Goal: Task Accomplishment & Management: Use online tool/utility

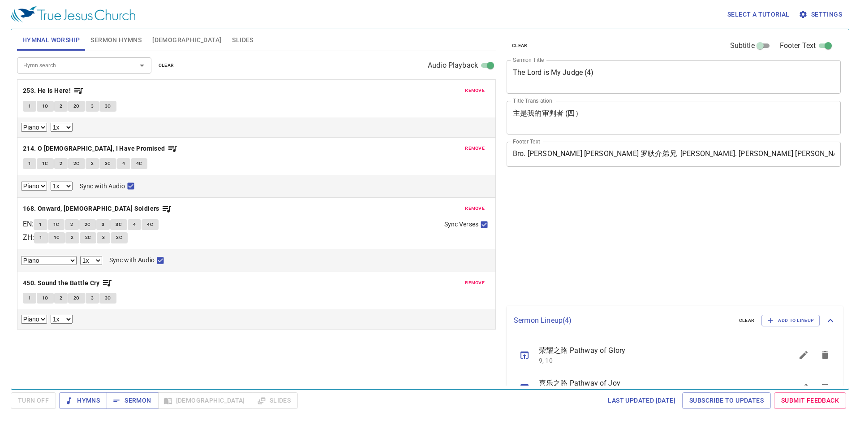
select select "1"
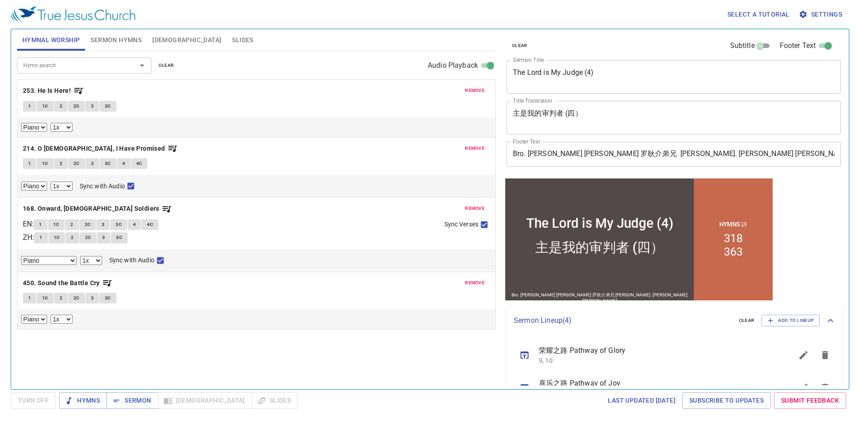
click at [478, 88] on span "remove" at bounding box center [475, 90] width 20 height 8
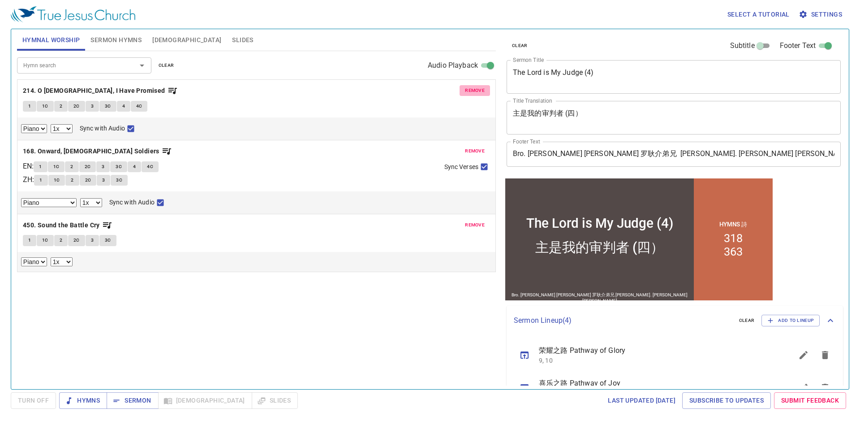
click at [478, 88] on span "remove" at bounding box center [475, 90] width 20 height 8
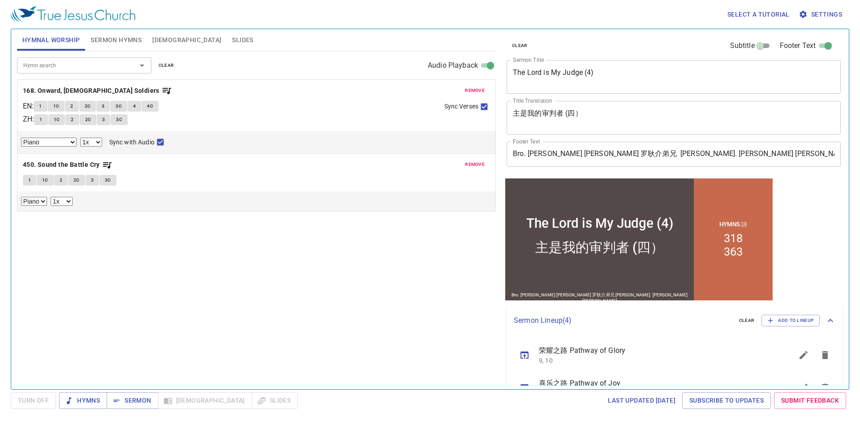
click at [478, 88] on span "remove" at bounding box center [475, 90] width 20 height 8
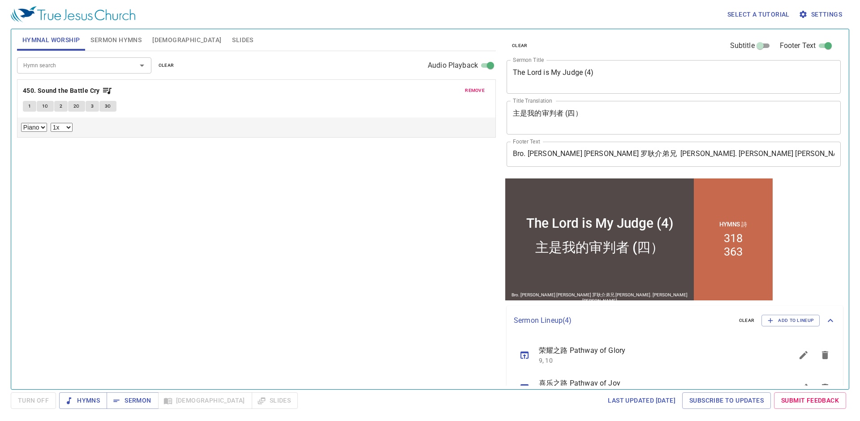
click at [478, 88] on span "remove" at bounding box center [475, 90] width 20 height 8
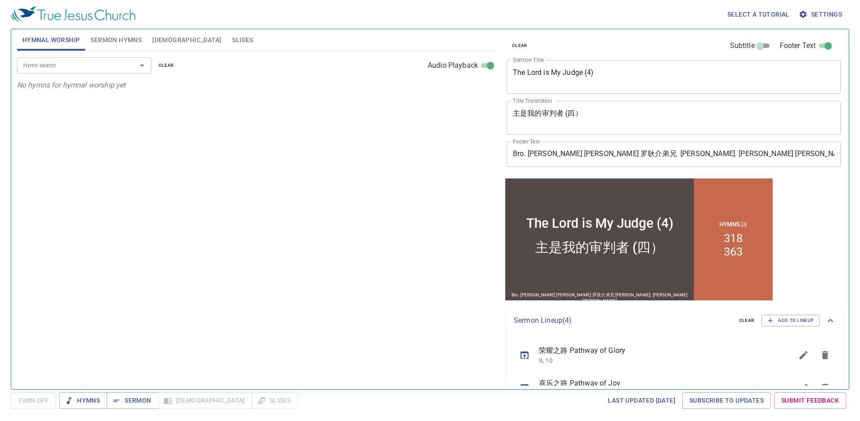
click at [121, 53] on div "Hymn search Hymn search clear Audio Playback" at bounding box center [256, 65] width 479 height 29
click at [115, 66] on input "Hymn search" at bounding box center [71, 65] width 103 height 10
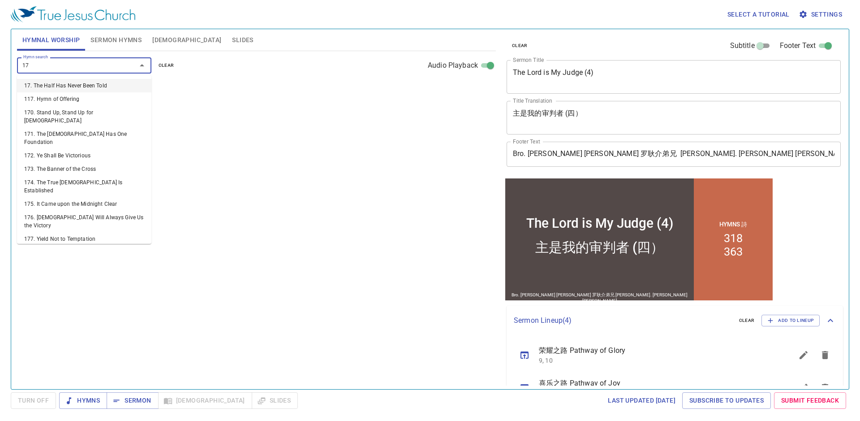
type input "170"
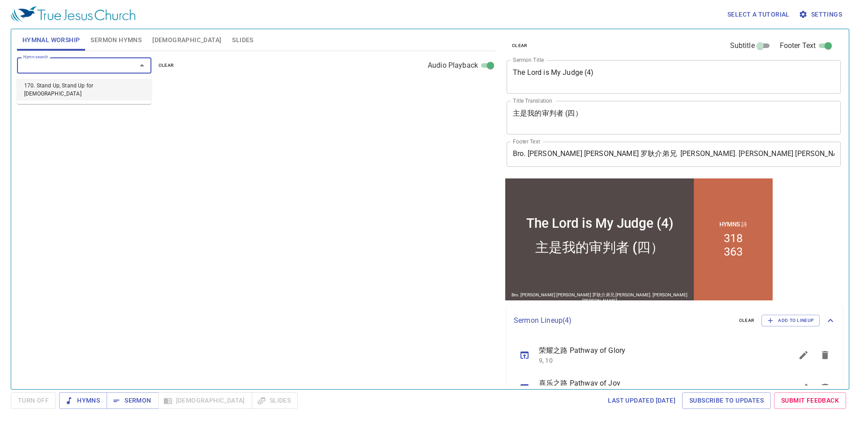
select select "1"
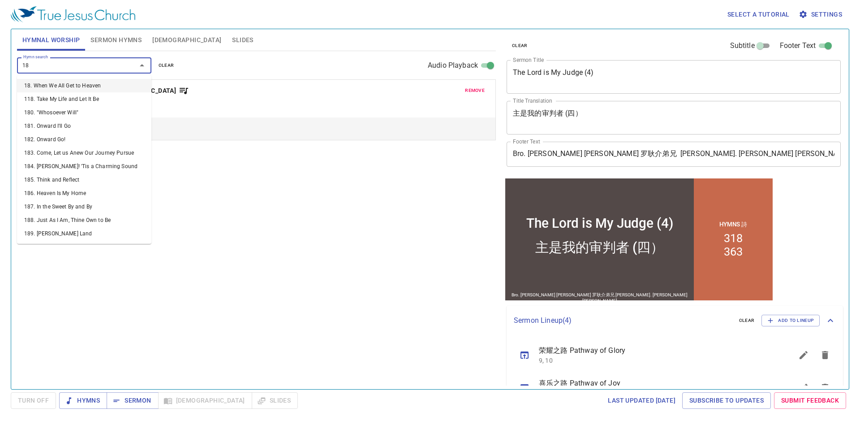
type input "182"
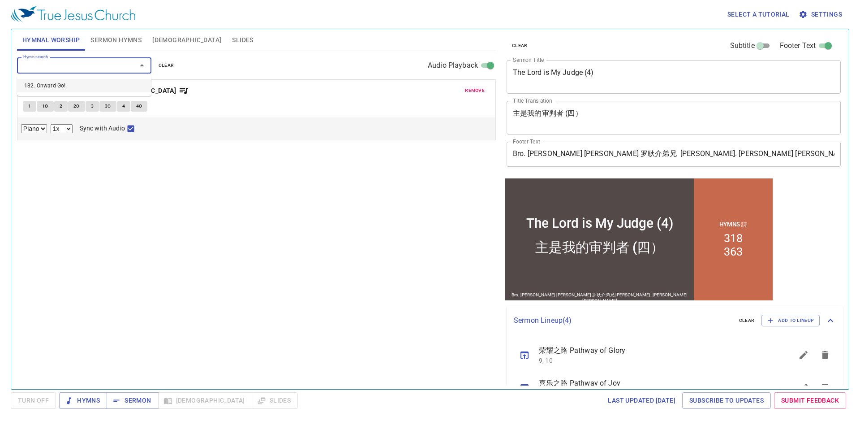
select select "1"
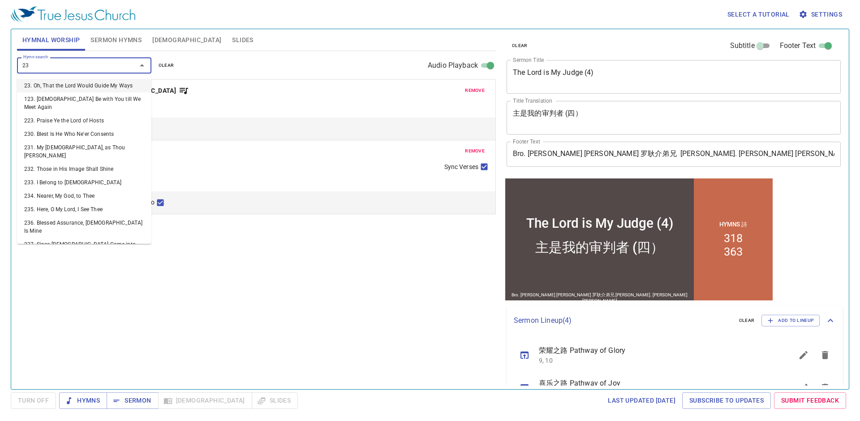
type input "233"
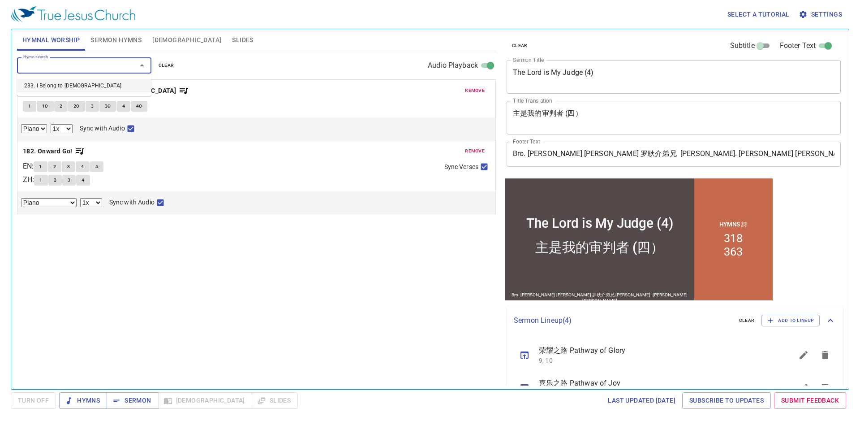
select select "1"
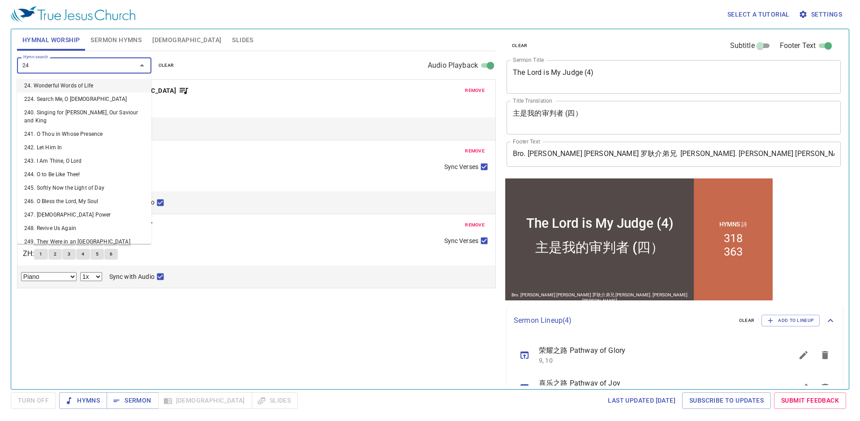
type input "240"
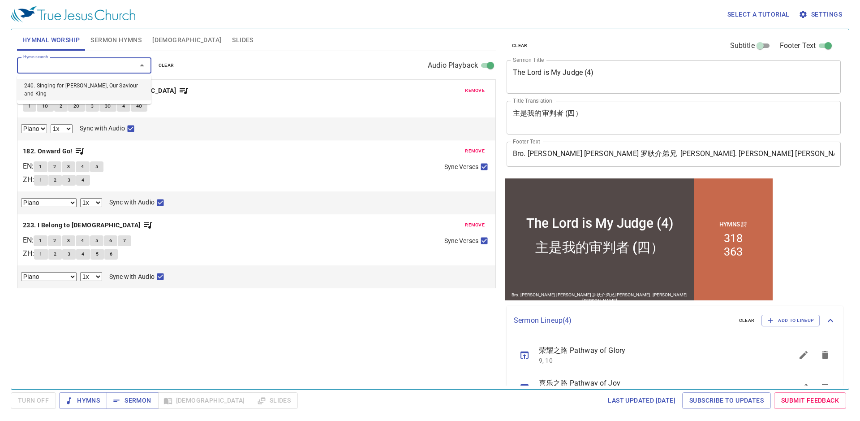
select select "1"
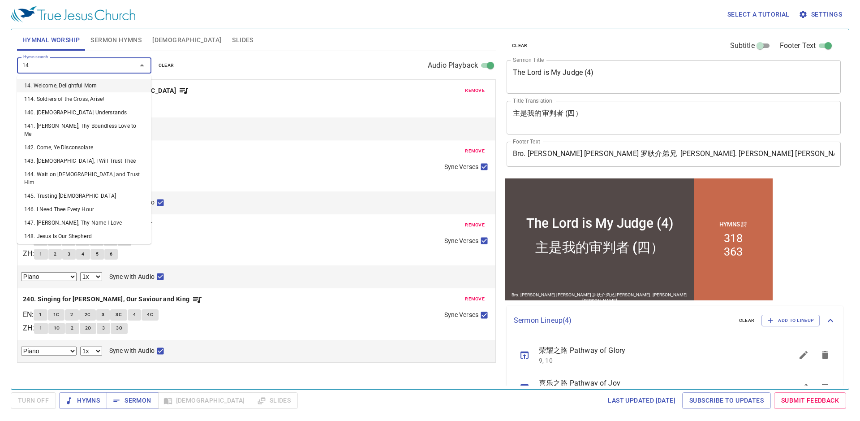
type input "144"
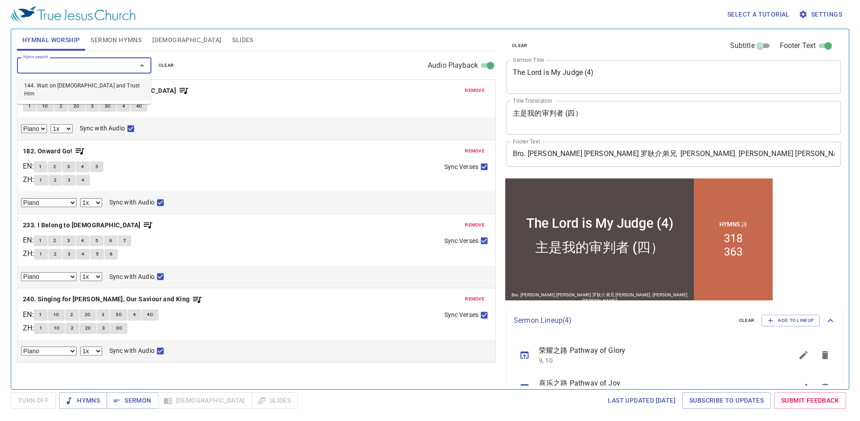
select select "1"
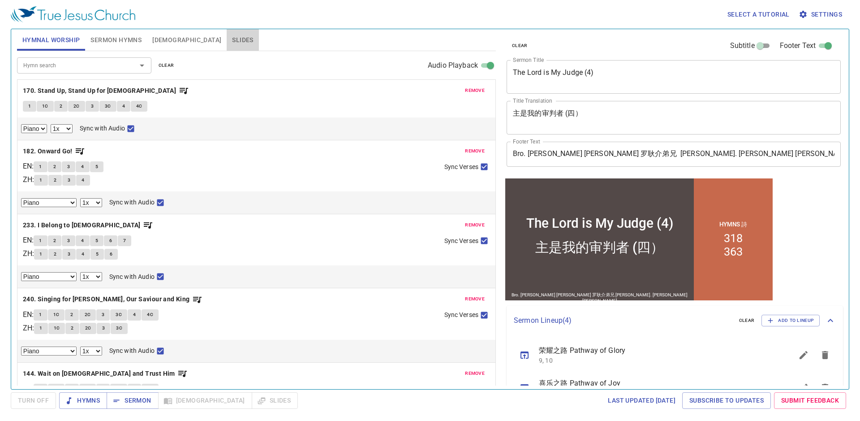
click at [232, 34] on span "Slides" at bounding box center [242, 39] width 21 height 11
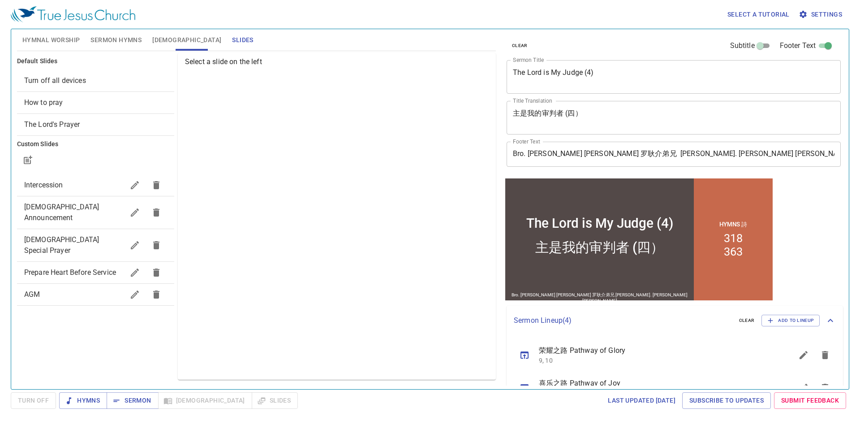
click at [65, 262] on div "Prepare Heart Before Service" at bounding box center [95, 273] width 157 height 22
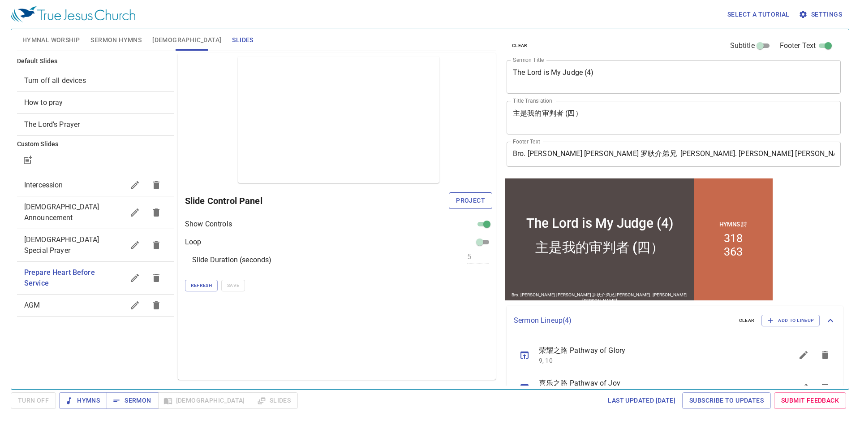
click at [476, 203] on span "Project" at bounding box center [470, 200] width 29 height 11
click at [53, 47] on button "Hymnal Worship" at bounding box center [51, 40] width 69 height 22
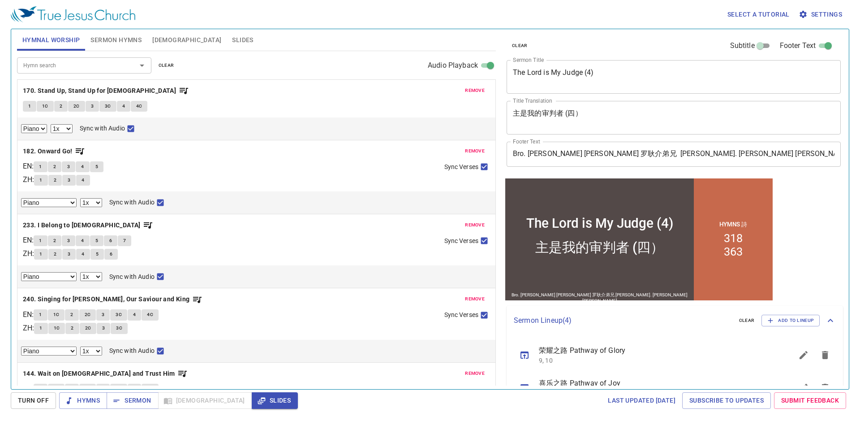
click at [471, 93] on span "remove" at bounding box center [475, 90] width 20 height 8
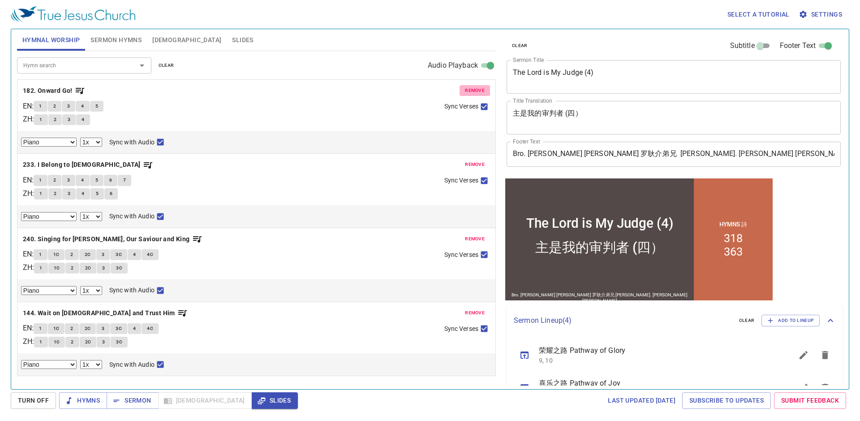
click at [471, 92] on span "remove" at bounding box center [475, 90] width 20 height 8
click at [471, 160] on span "remove" at bounding box center [475, 164] width 20 height 8
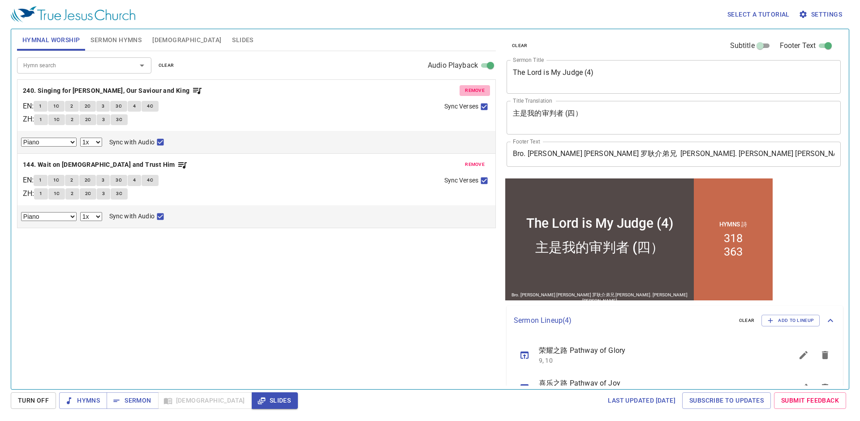
click at [471, 92] on span "remove" at bounding box center [475, 90] width 20 height 8
click at [471, 160] on span "remove" at bounding box center [475, 164] width 20 height 8
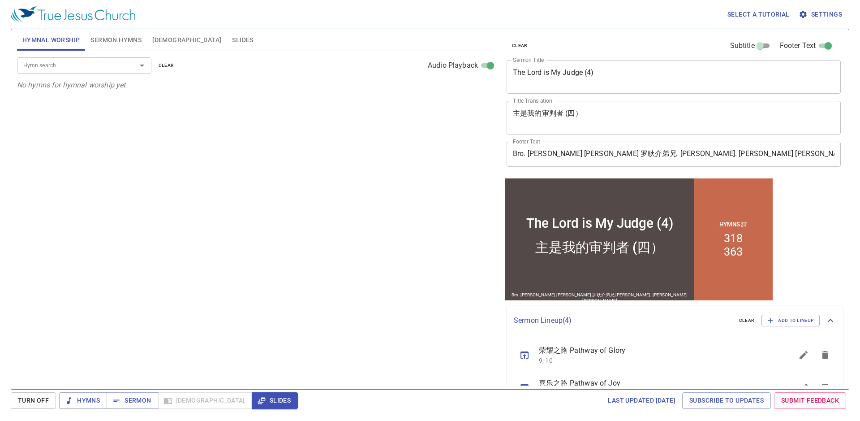
click at [116, 61] on input "Hymn search" at bounding box center [71, 65] width 103 height 10
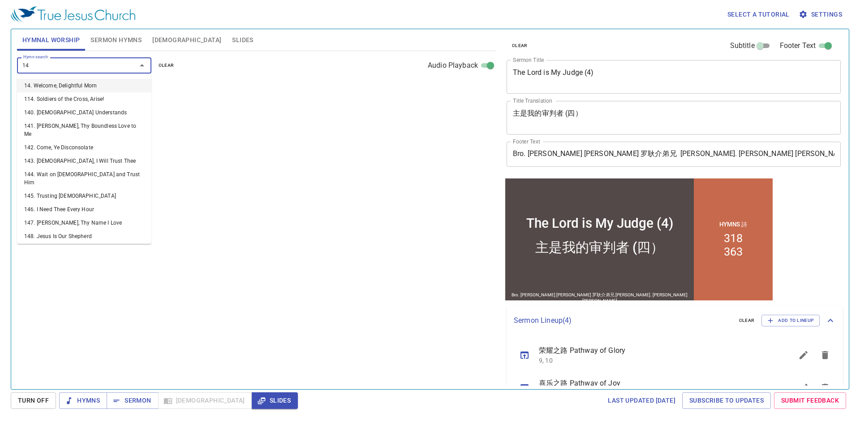
type input "144"
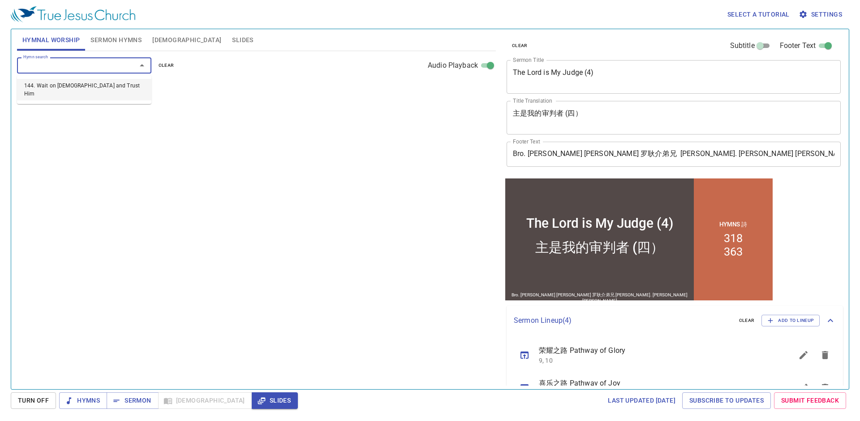
select select "1"
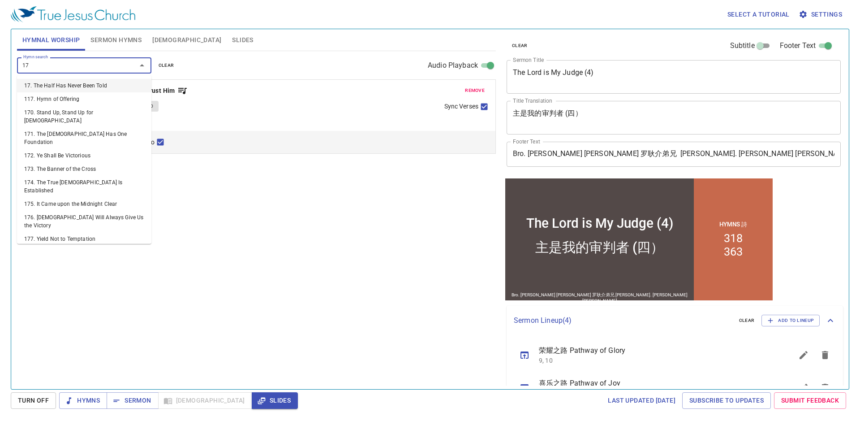
type input "170"
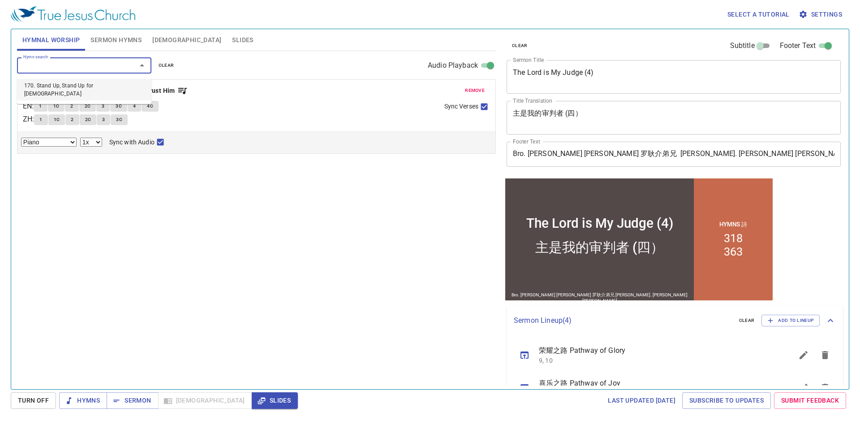
select select "1"
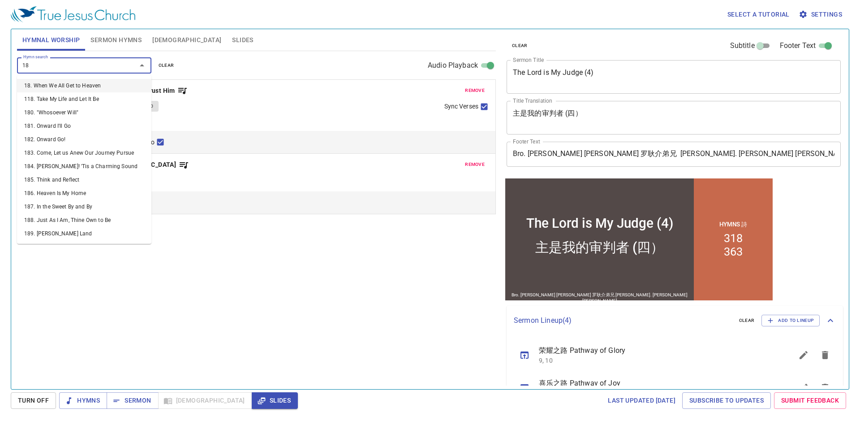
type input "182"
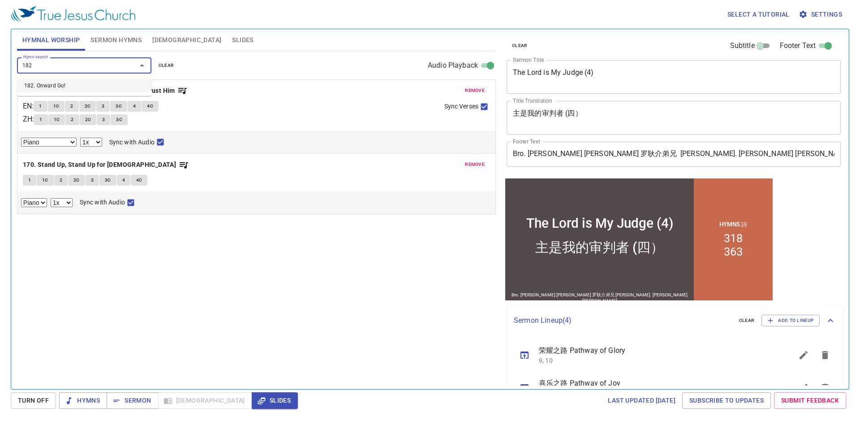
select select "1"
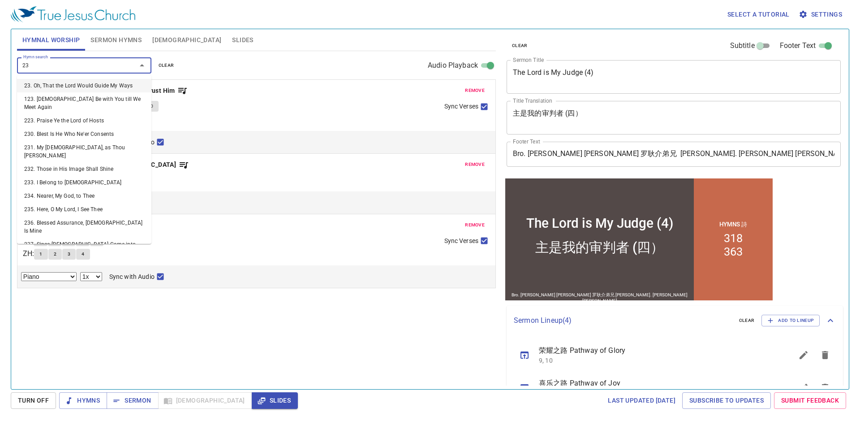
type input "233"
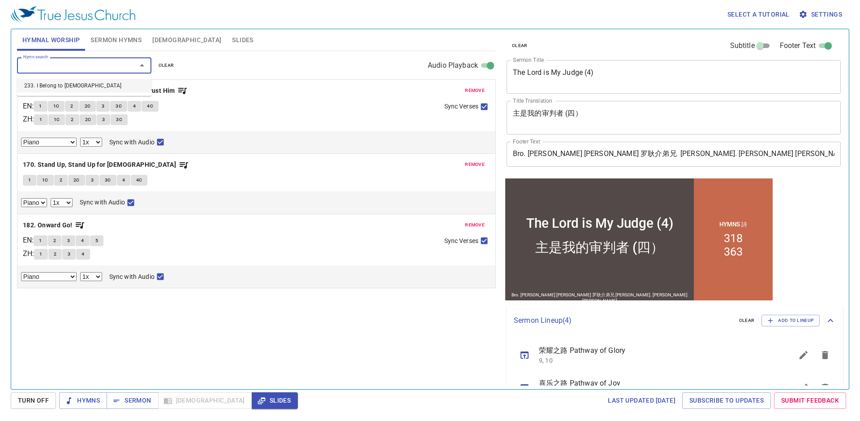
select select "1"
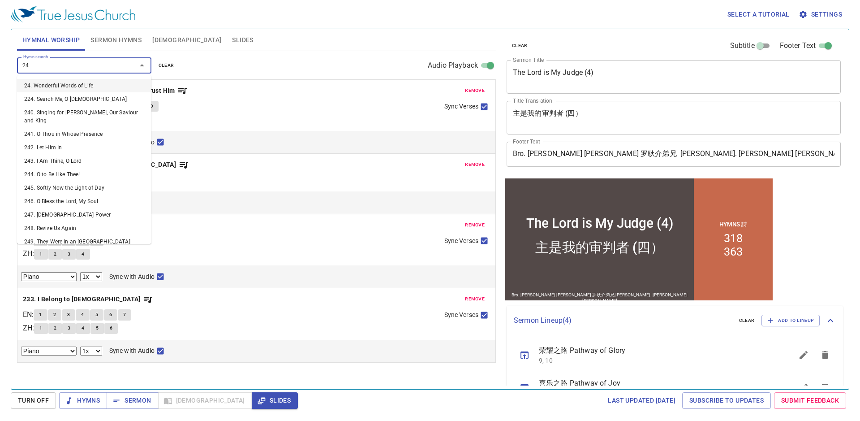
type input "240"
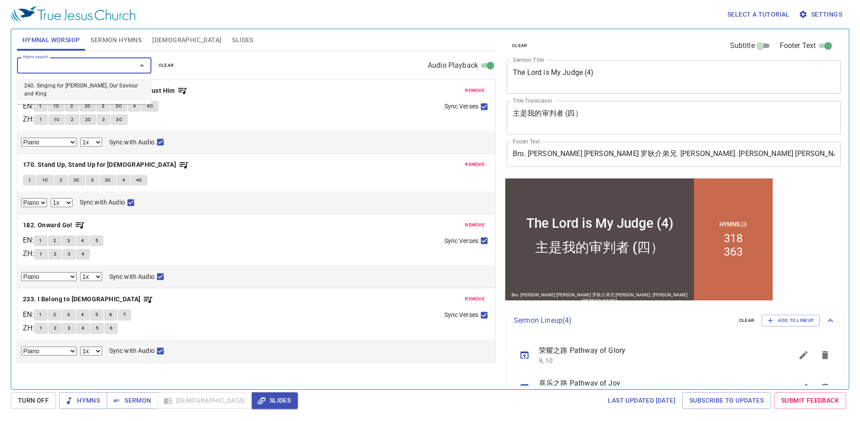
select select "1"
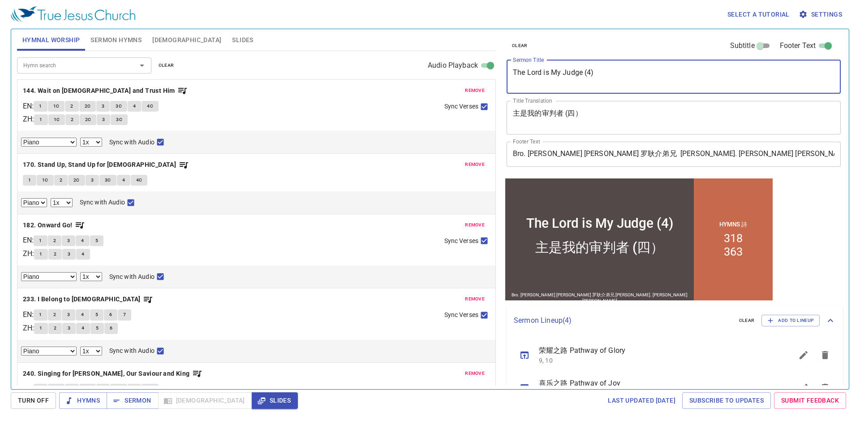
click at [641, 80] on textarea "The Lord is My Judge (4)" at bounding box center [674, 76] width 322 height 17
click at [659, 116] on textarea "主是我的审判者 (四）" at bounding box center [674, 117] width 322 height 17
click at [637, 75] on textarea "Ichabod -" at bounding box center [674, 76] width 322 height 17
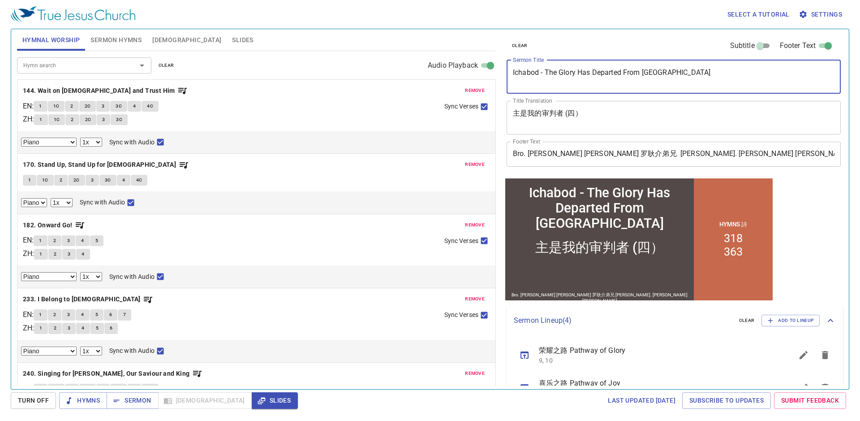
type textarea "Ichabod - The Glory Has Departed From [GEOGRAPHIC_DATA]"
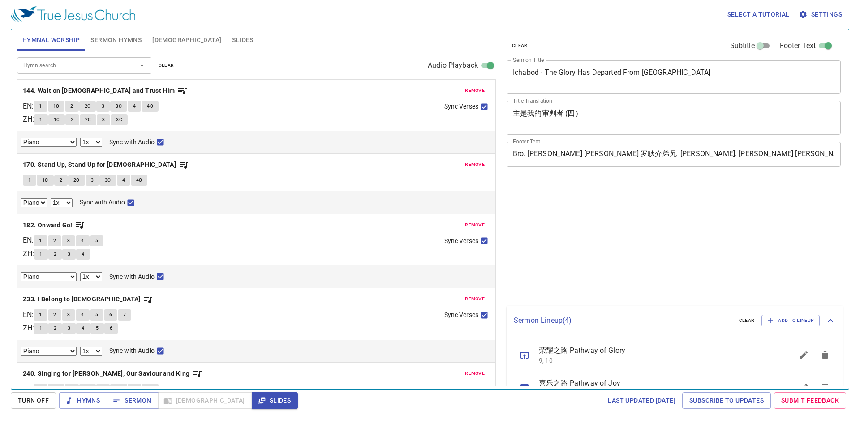
select select "1"
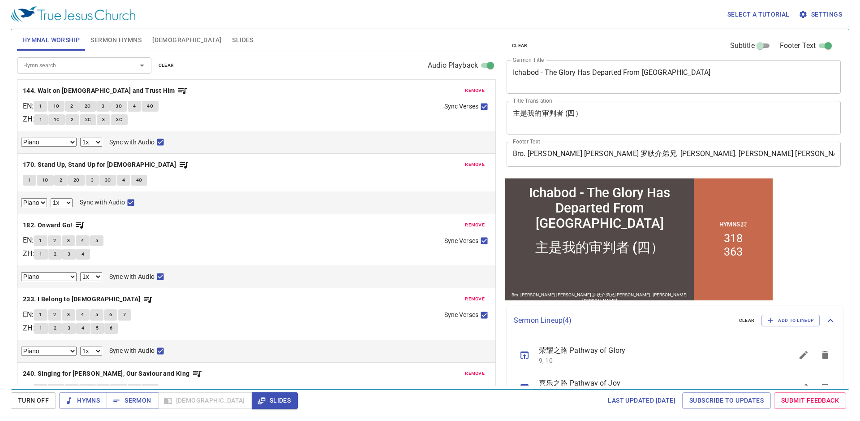
click at [600, 138] on div "Footer Text Bro. Loh Ken Jack 罗耿介弟兄 Sis. Tang Hui Ling 邓慧琳姐妹 Footer Text" at bounding box center [670, 154] width 334 height 32
click at [599, 121] on textarea "主是我的审判者 (四）" at bounding box center [674, 117] width 322 height 17
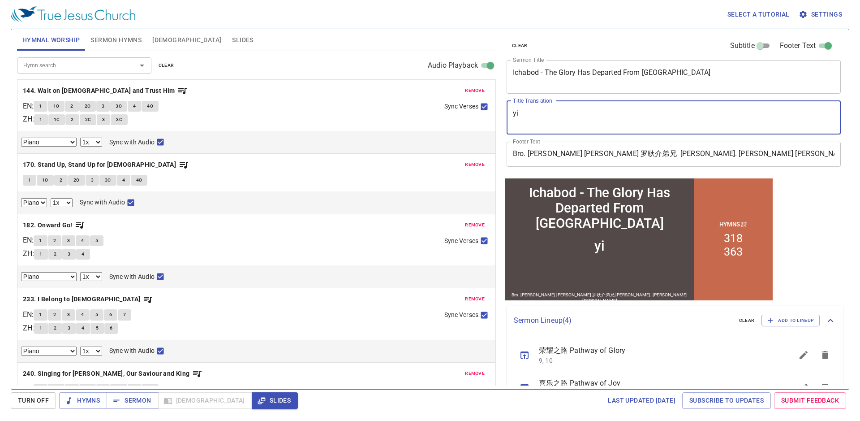
type textarea "yi"
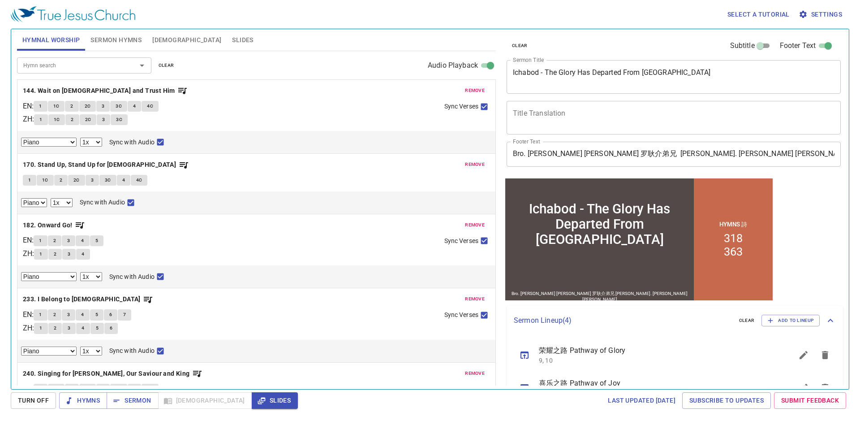
click at [536, 115] on textarea "Title Translation" at bounding box center [674, 117] width 322 height 17
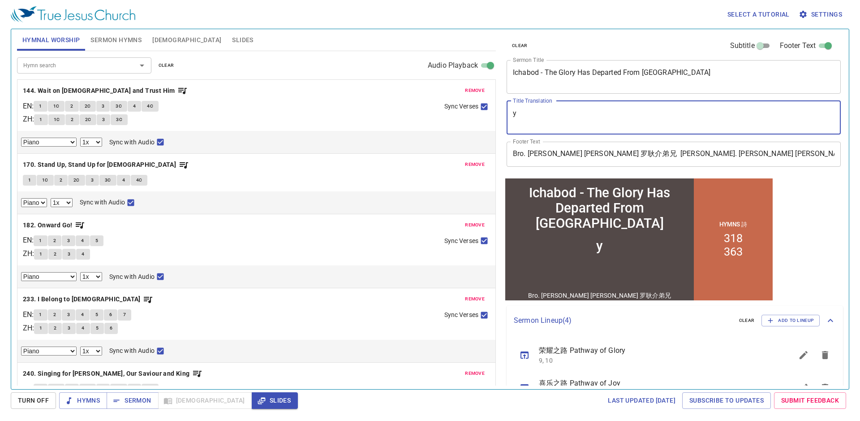
type textarea "又"
type textarea "以jia"
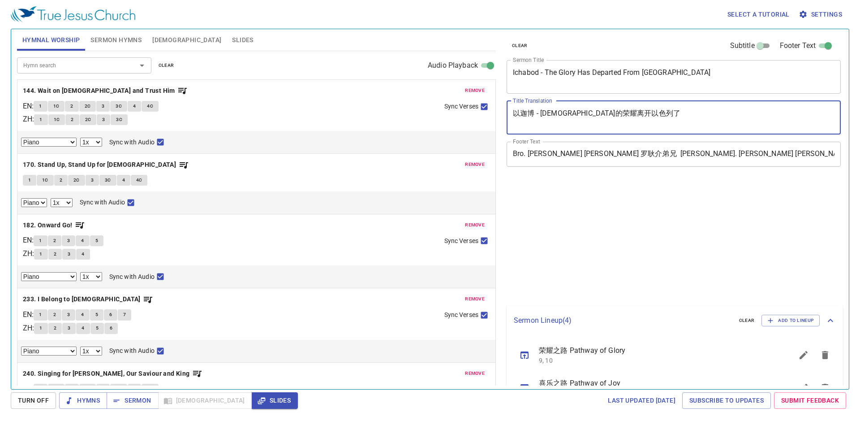
select select "1"
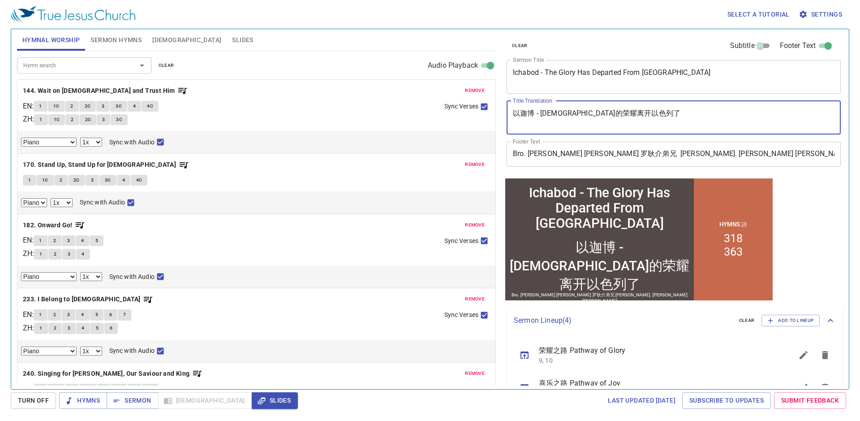
click at [557, 114] on textarea "以迦博 - 神的荣耀离开以色列了" at bounding box center [674, 117] width 322 height 17
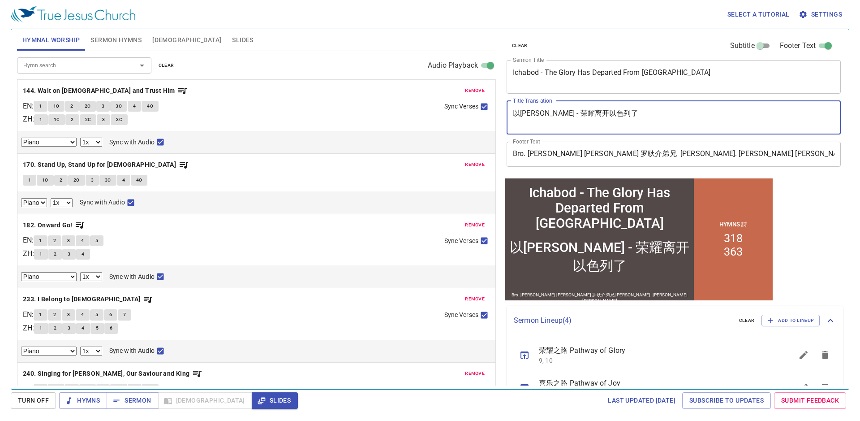
type textarea "以[PERSON_NAME] - 荣耀离开以色列了"
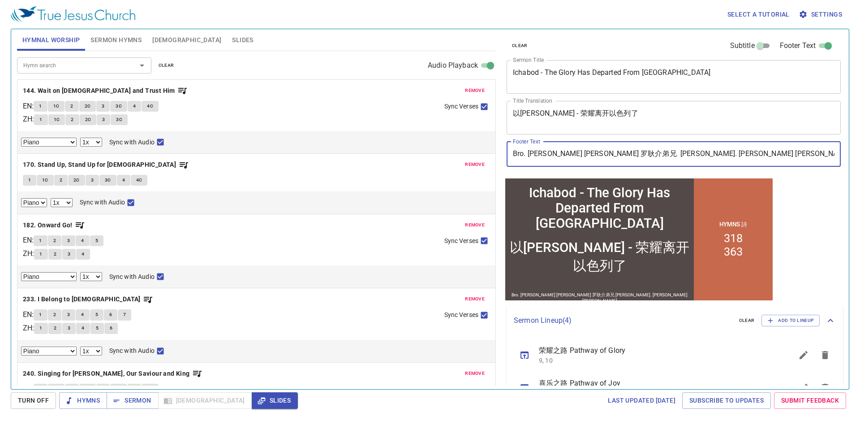
drag, startPoint x: 608, startPoint y: 152, endPoint x: 414, endPoint y: 158, distance: 194.5
click at [414, 158] on div "Hymnal Worship Sermon Hymns Bible Slides Hymn search Hymn search clear Audio Pl…" at bounding box center [429, 206] width 833 height 360
paste input "Dn. Jabez Khaw 许雅比斯執事"
type input "Dn. Jabez Khaw 许雅比斯執事 Sis. Tang Hui Ling 邓慧琳姐妹"
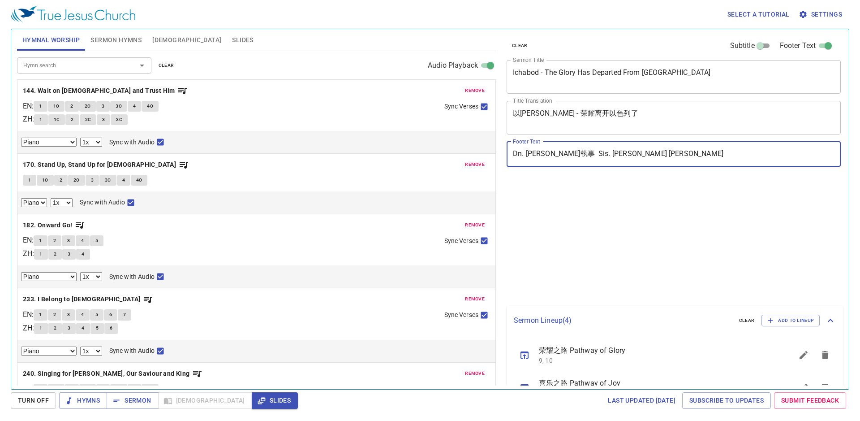
select select "1"
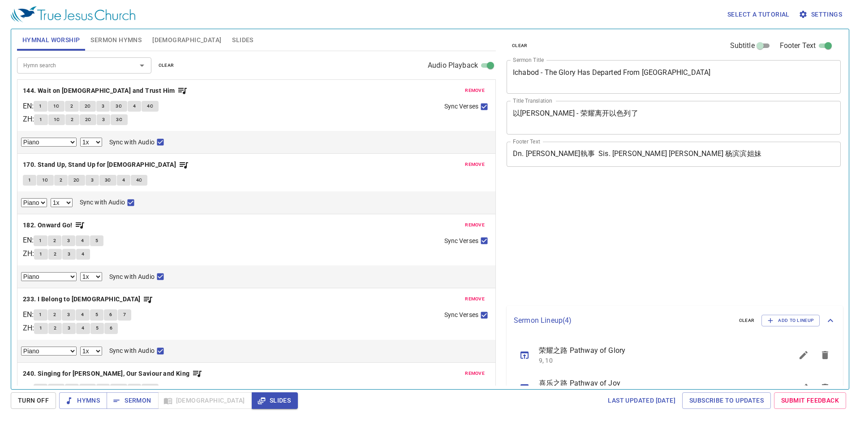
select select "1"
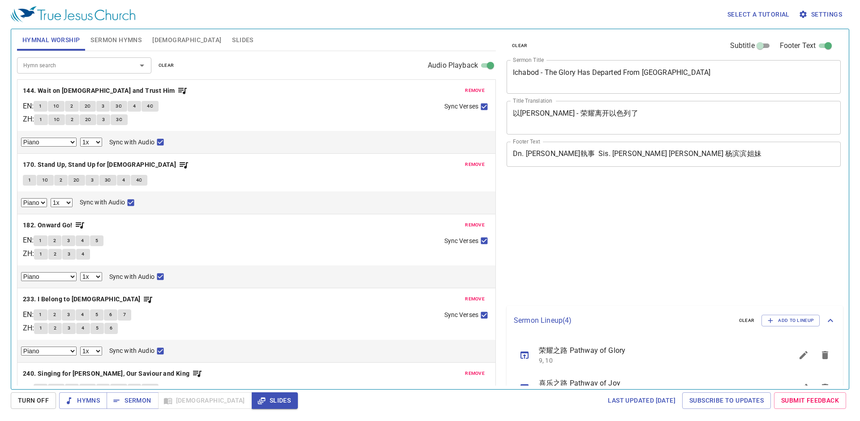
select select "1"
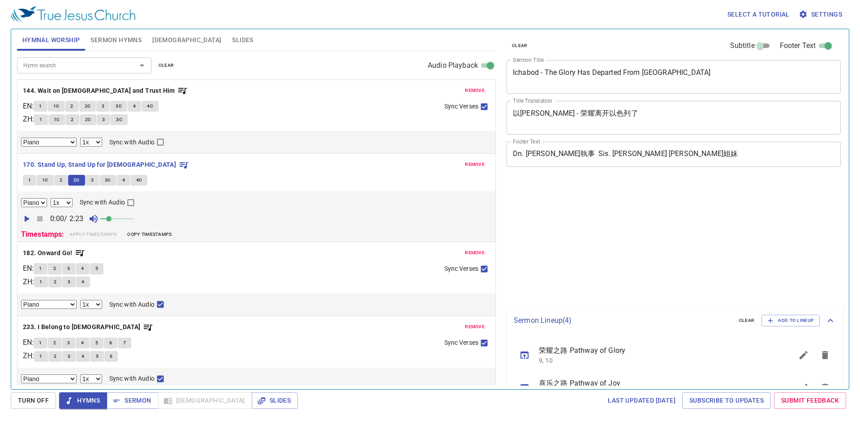
select select "1"
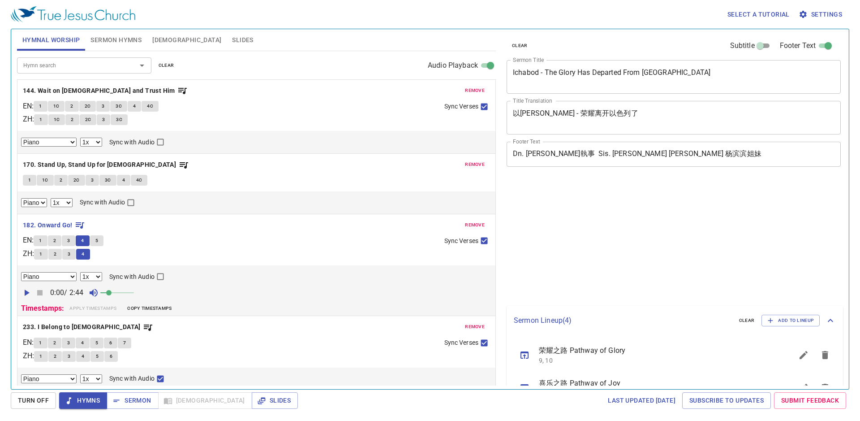
select select "1"
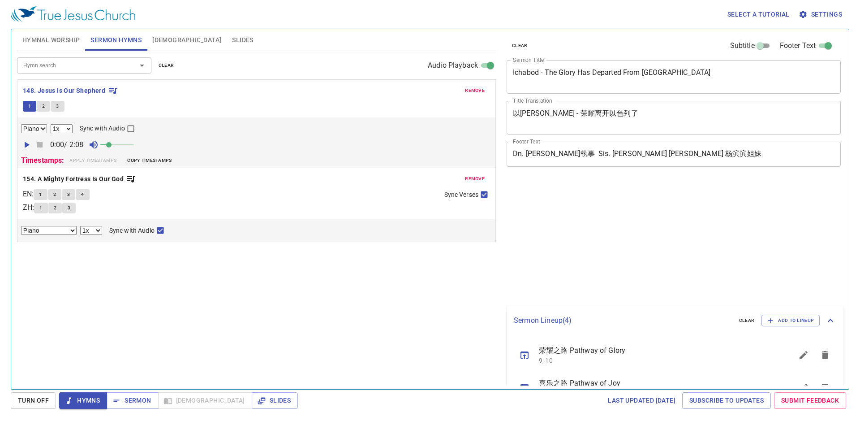
select select "1"
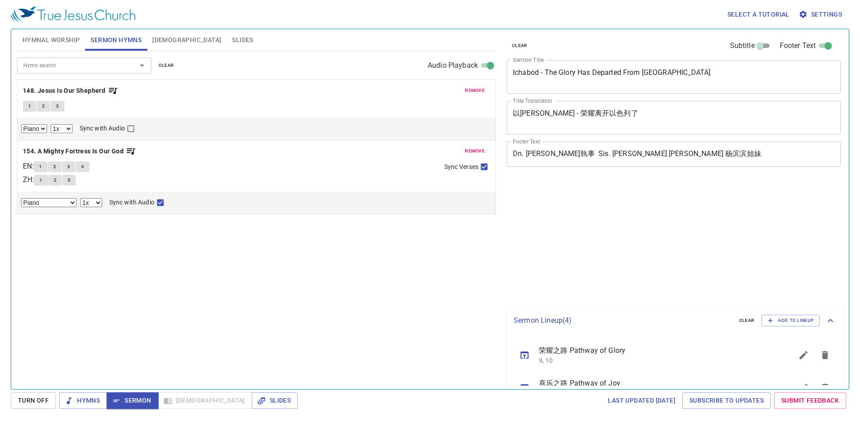
select select "1"
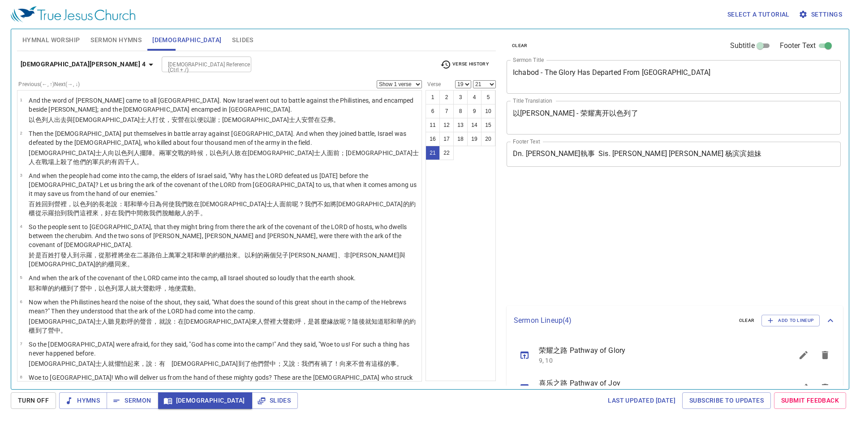
select select "19"
select select "21"
select select "10"
select select "12"
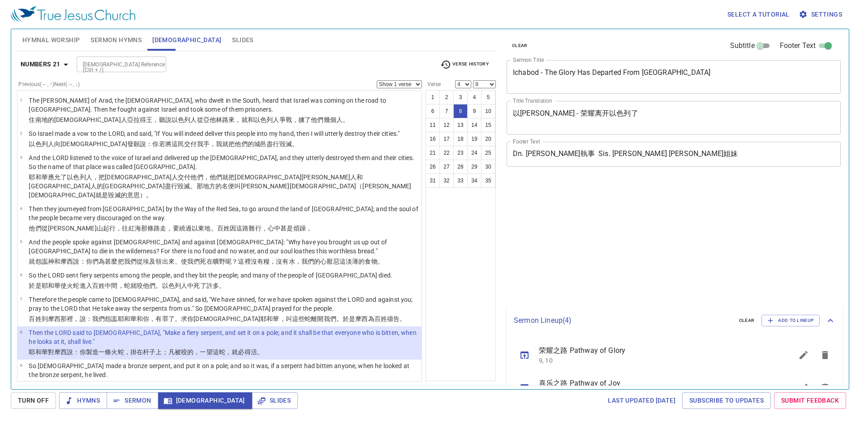
select select "4"
select select "9"
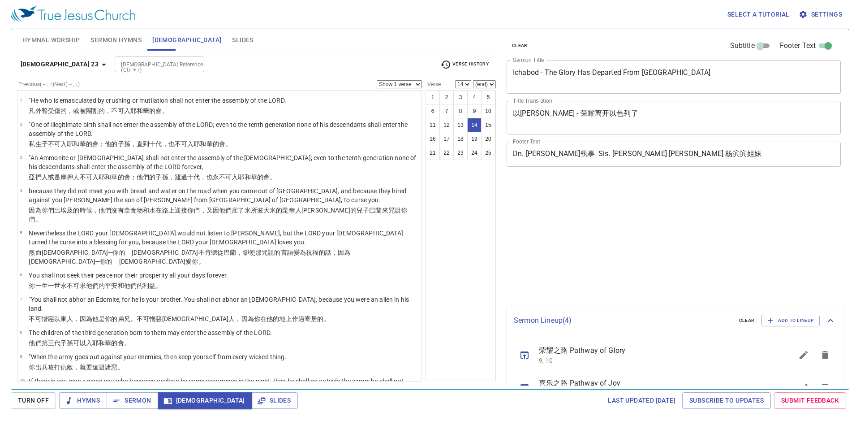
select select "14"
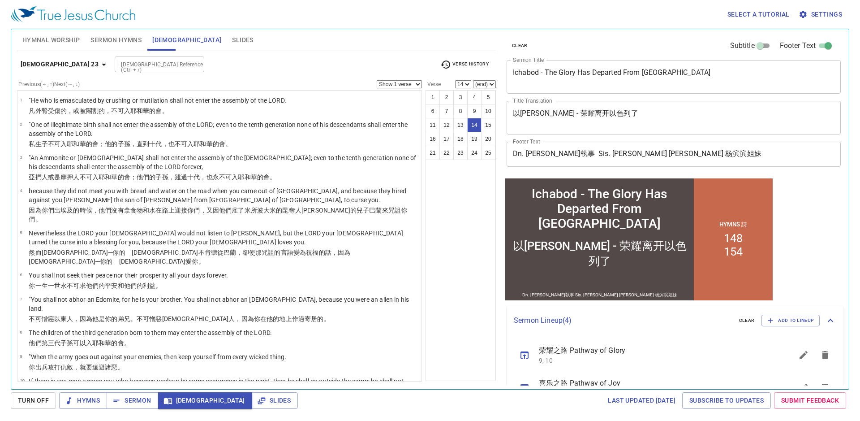
scroll to position [243, 0]
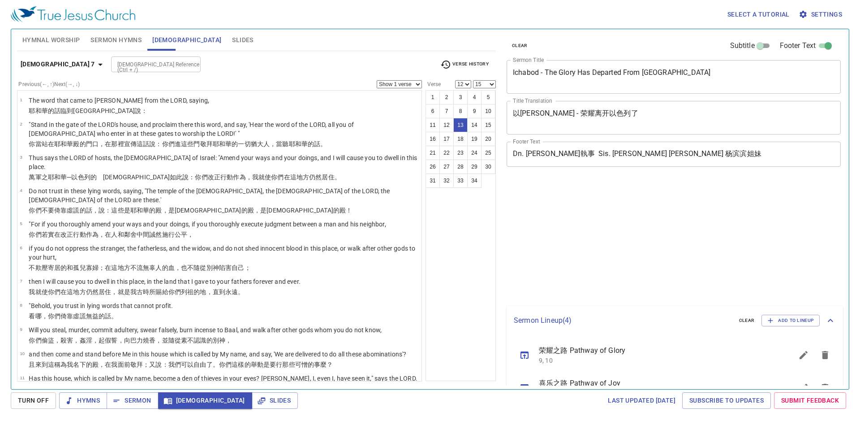
select select "12"
select select "15"
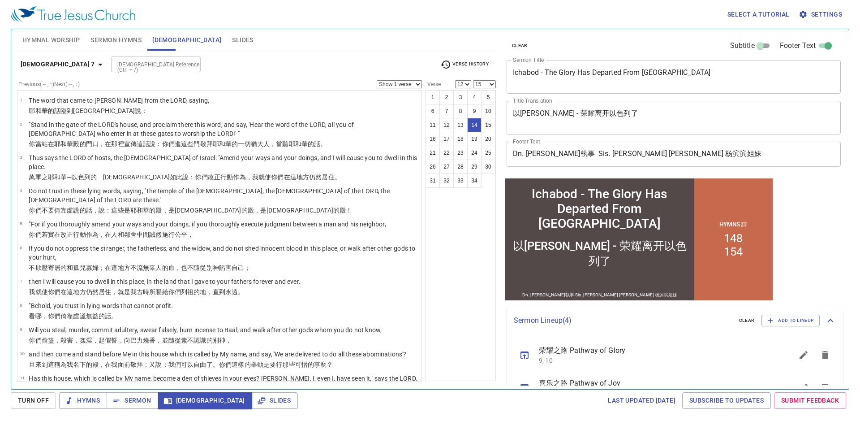
scroll to position [159, 0]
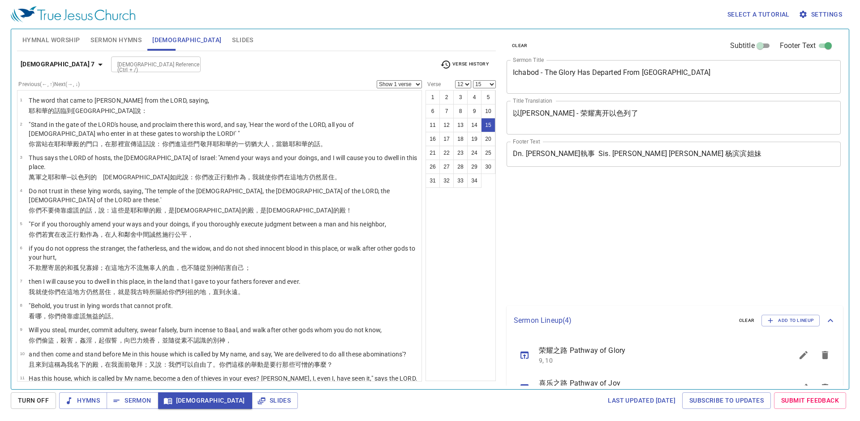
select select "12"
select select "15"
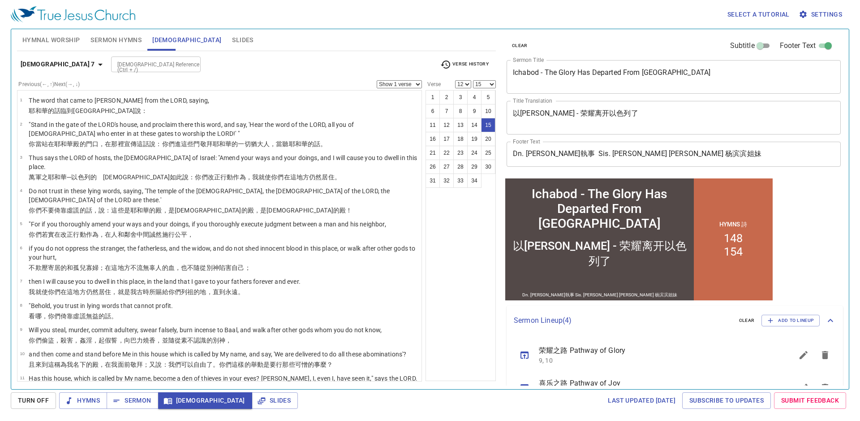
scroll to position [159, 0]
